Goal: Task Accomplishment & Management: Use online tool/utility

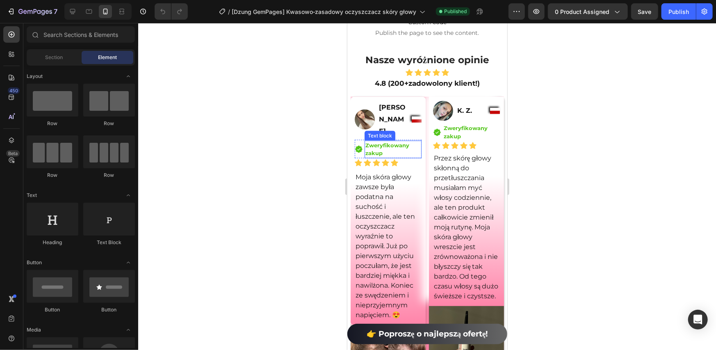
scroll to position [6428, 0]
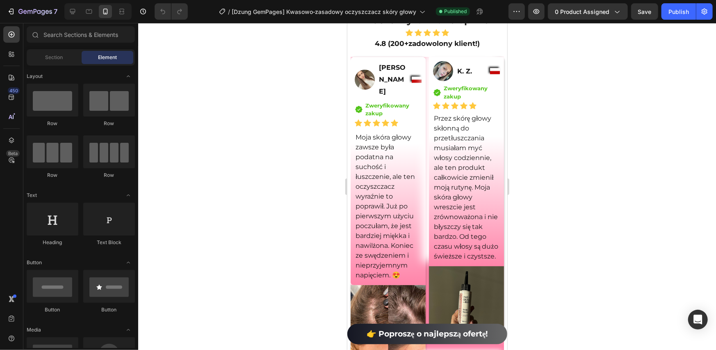
drag, startPoint x: 386, startPoint y: 169, endPoint x: 366, endPoint y: 167, distance: 19.4
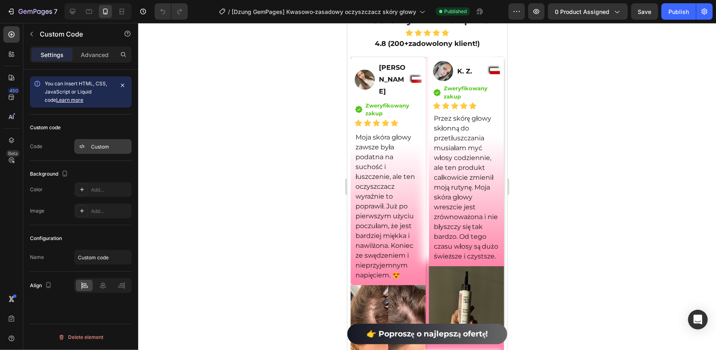
click at [94, 145] on div "Custom" at bounding box center [110, 146] width 39 height 7
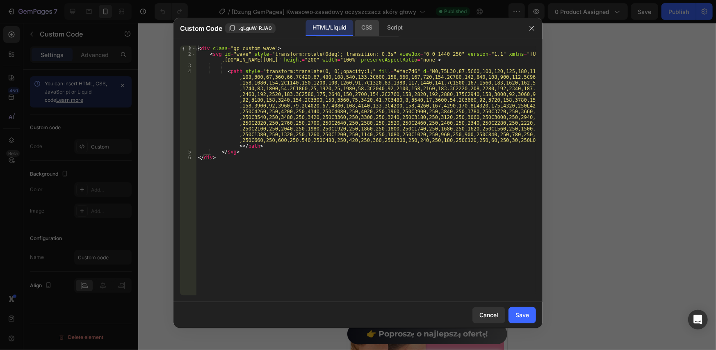
click at [381, 25] on div "CSS" at bounding box center [395, 28] width 29 height 16
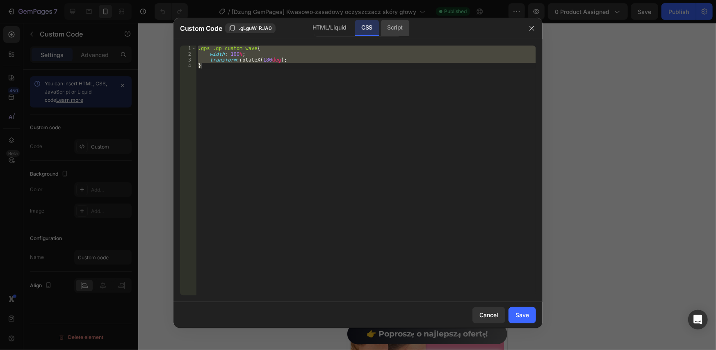
click at [397, 25] on div "Script" at bounding box center [395, 28] width 29 height 16
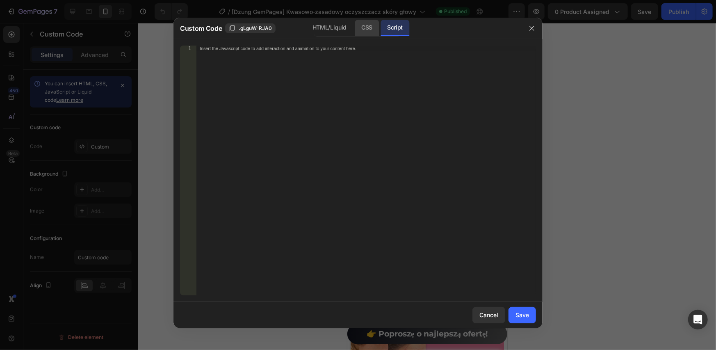
click at [360, 29] on div "CSS" at bounding box center [367, 28] width 24 height 16
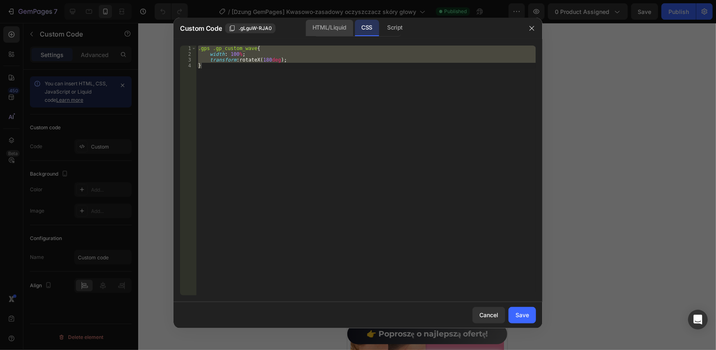
click at [332, 30] on div "HTML/Liquid" at bounding box center [329, 28] width 47 height 16
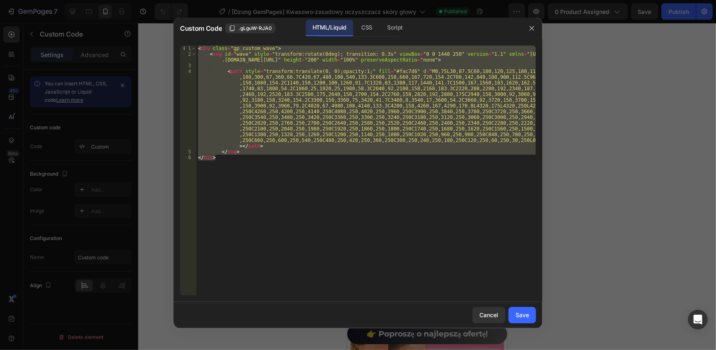
click at [258, 78] on div "< div class = "gp_custom_wave" > < svg id = "wave" style = "transform:rotate(0d…" at bounding box center [367, 171] width 340 height 250
type textarea "<path style="transform:translate(0, 0);opacity:1;" fill="#fac7d6" d="M0,75L30,8…"
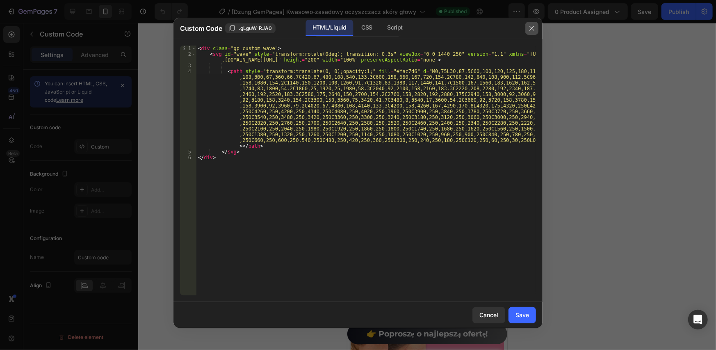
click at [528, 28] on button "button" at bounding box center [532, 28] width 13 height 13
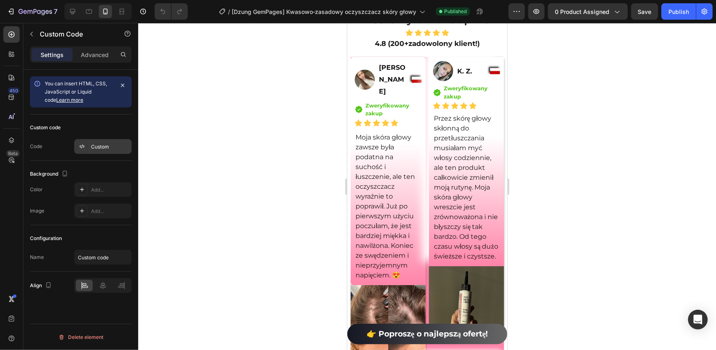
click at [94, 151] on div "Custom" at bounding box center [102, 146] width 57 height 15
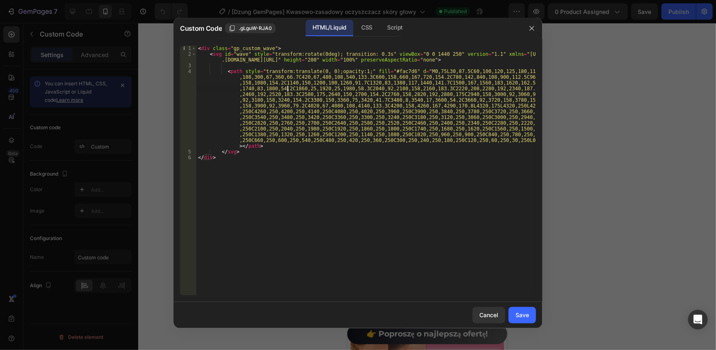
click at [287, 86] on div "< div class = "gp_custom_wave" > < svg id = "wave" style = "transform:rotate(0d…" at bounding box center [367, 176] width 340 height 261
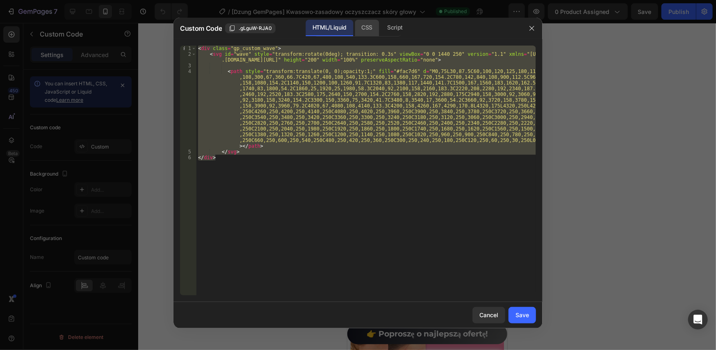
click at [381, 21] on div "CSS" at bounding box center [395, 28] width 29 height 16
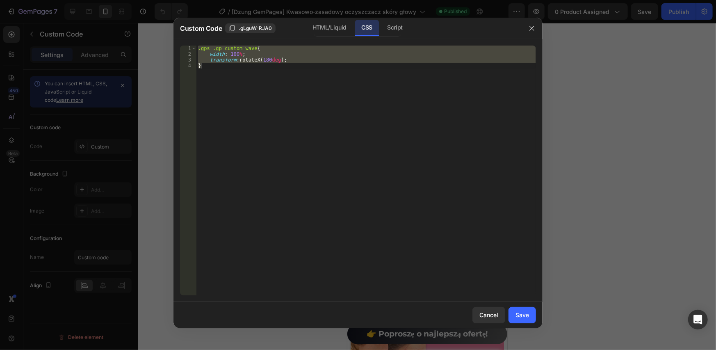
click at [285, 66] on div ".gps .gp_custom_wave { width : 100 % ; transform : rotateX( 180 deg ) ; }" at bounding box center [367, 171] width 340 height 250
click at [234, 71] on div ".gps .gp_custom_wave { width : 100 % ; transform : rotateX( 180 deg ) ; }" at bounding box center [367, 171] width 340 height 250
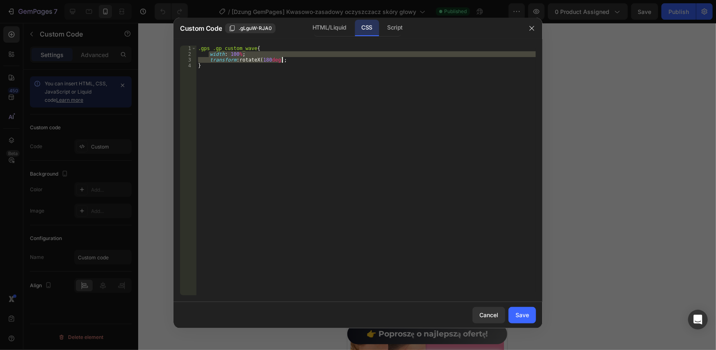
drag, startPoint x: 209, startPoint y: 55, endPoint x: 284, endPoint y: 61, distance: 74.5
click at [284, 61] on div ".gps .gp_custom_wave { width : 100 % ; transform : rotateX( 180 deg ) ; }" at bounding box center [367, 176] width 340 height 261
click at [226, 77] on div ".gps .gp_custom_wave { width : 100 % ; transform : rotateX( 180 deg ) ; }" at bounding box center [367, 176] width 340 height 261
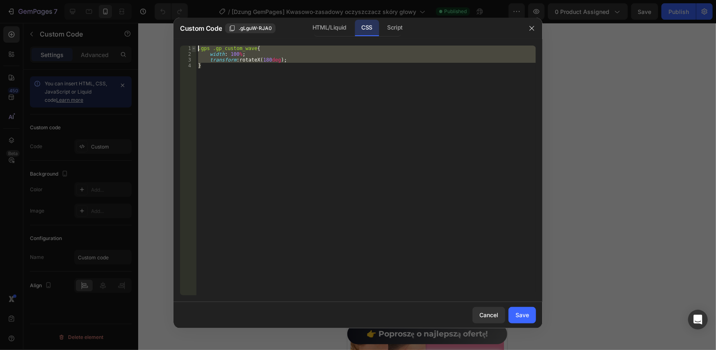
drag, startPoint x: 200, startPoint y: 64, endPoint x: 194, endPoint y: 49, distance: 15.8
click at [194, 49] on div "} 1 2 3 4 .gps .gp_custom_wave { width : 100 % ; transform : rotateX( 180 deg )…" at bounding box center [358, 171] width 356 height 250
type textarea ".gps .gp_custom_wave{ width: 100%;"
click at [538, 27] on button "button" at bounding box center [532, 28] width 13 height 13
